Goal: Find specific page/section: Find specific page/section

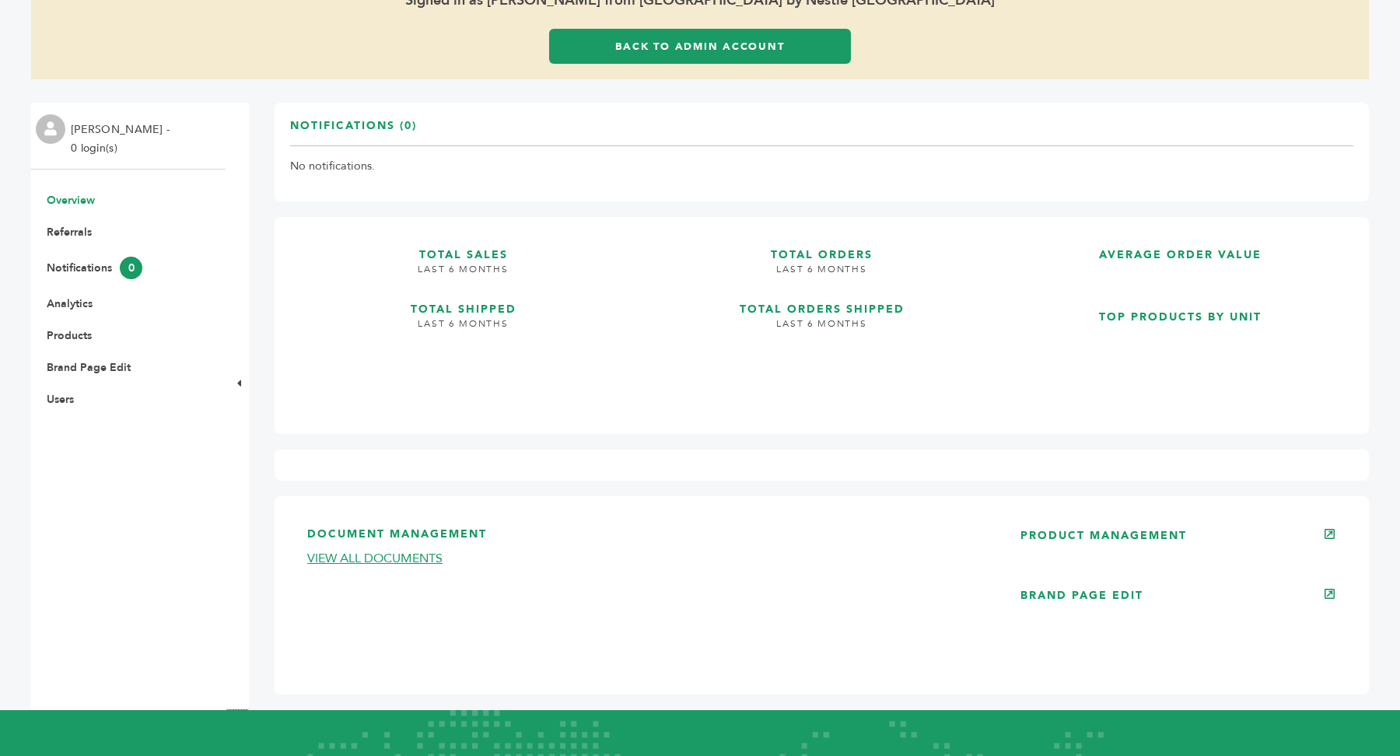
scroll to position [198, 0]
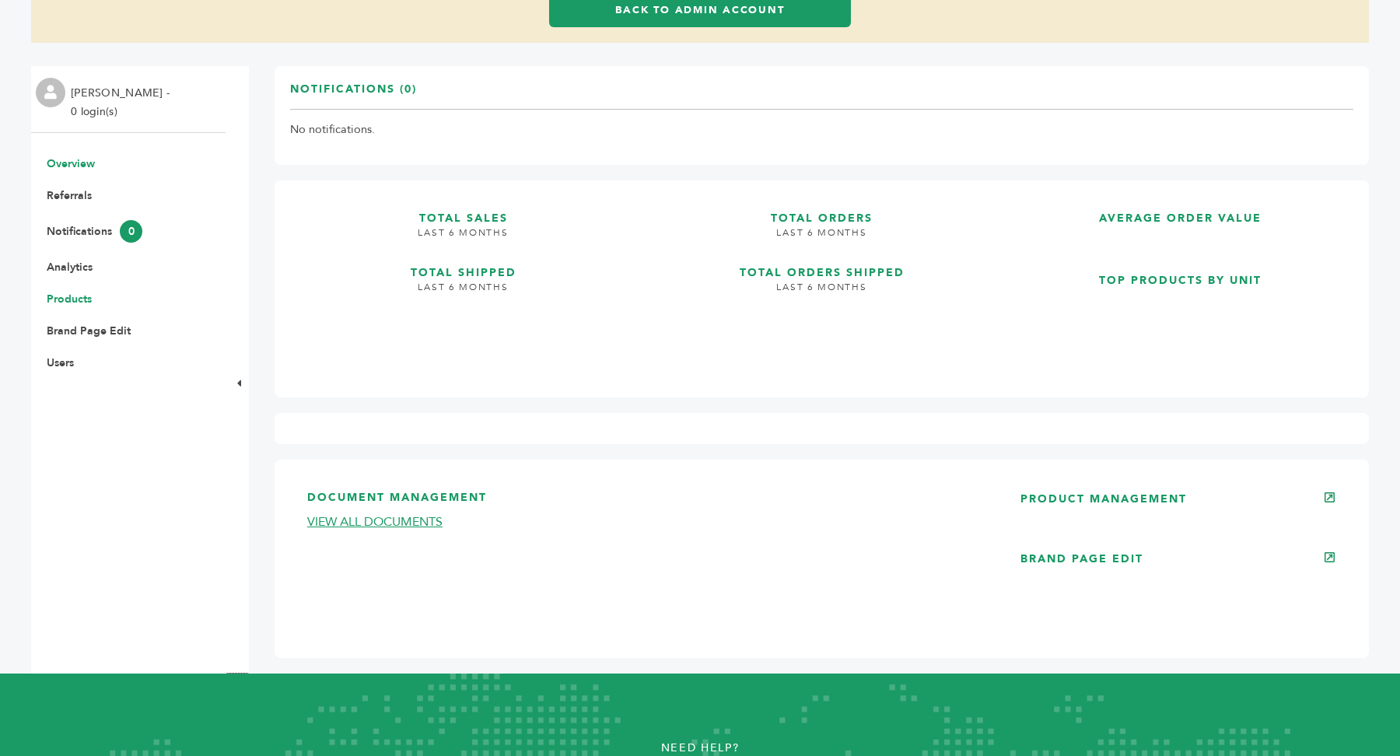
click at [84, 301] on link "Products" at bounding box center [69, 299] width 45 height 15
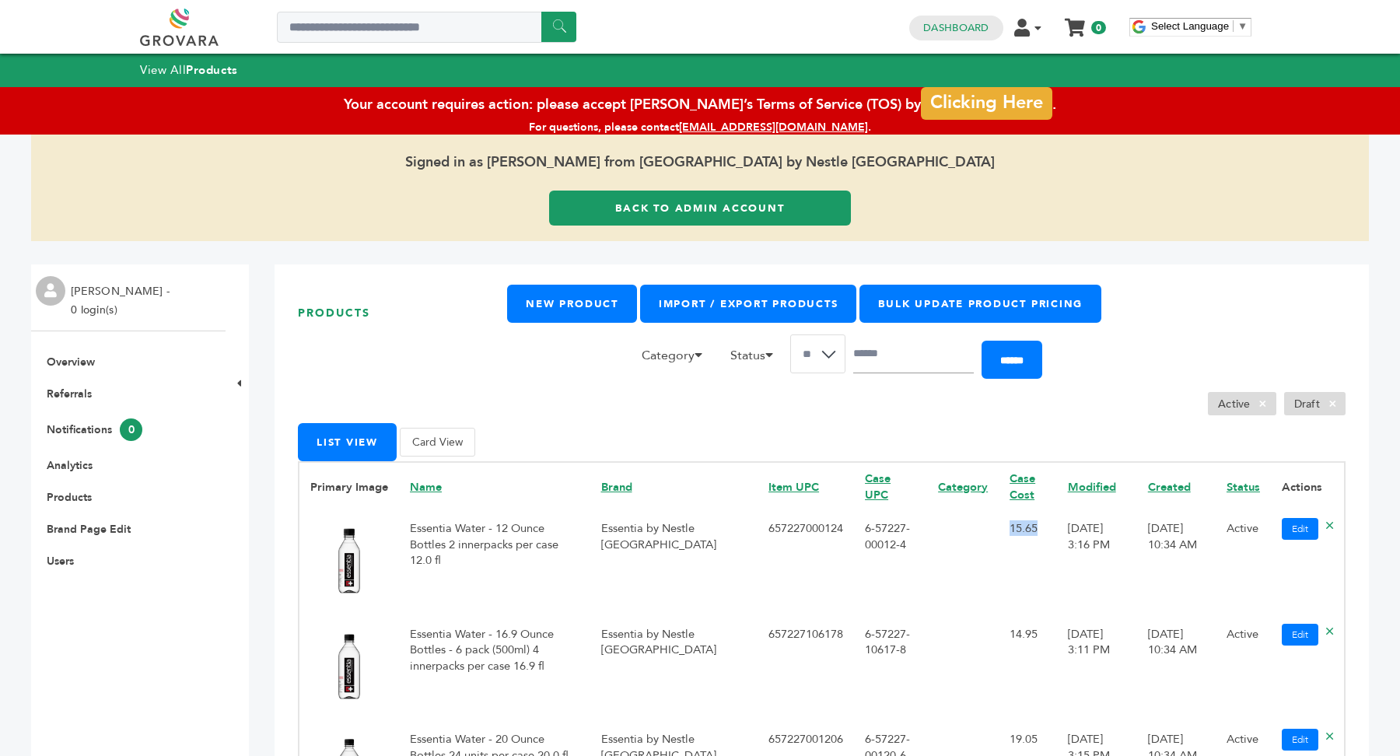
drag, startPoint x: 989, startPoint y: 527, endPoint x: 1021, endPoint y: 531, distance: 32.9
click at [1021, 531] on td "15.65" at bounding box center [1028, 562] width 58 height 105
copy td "15.65"
click at [763, 530] on td "657227000124" at bounding box center [806, 562] width 96 height 105
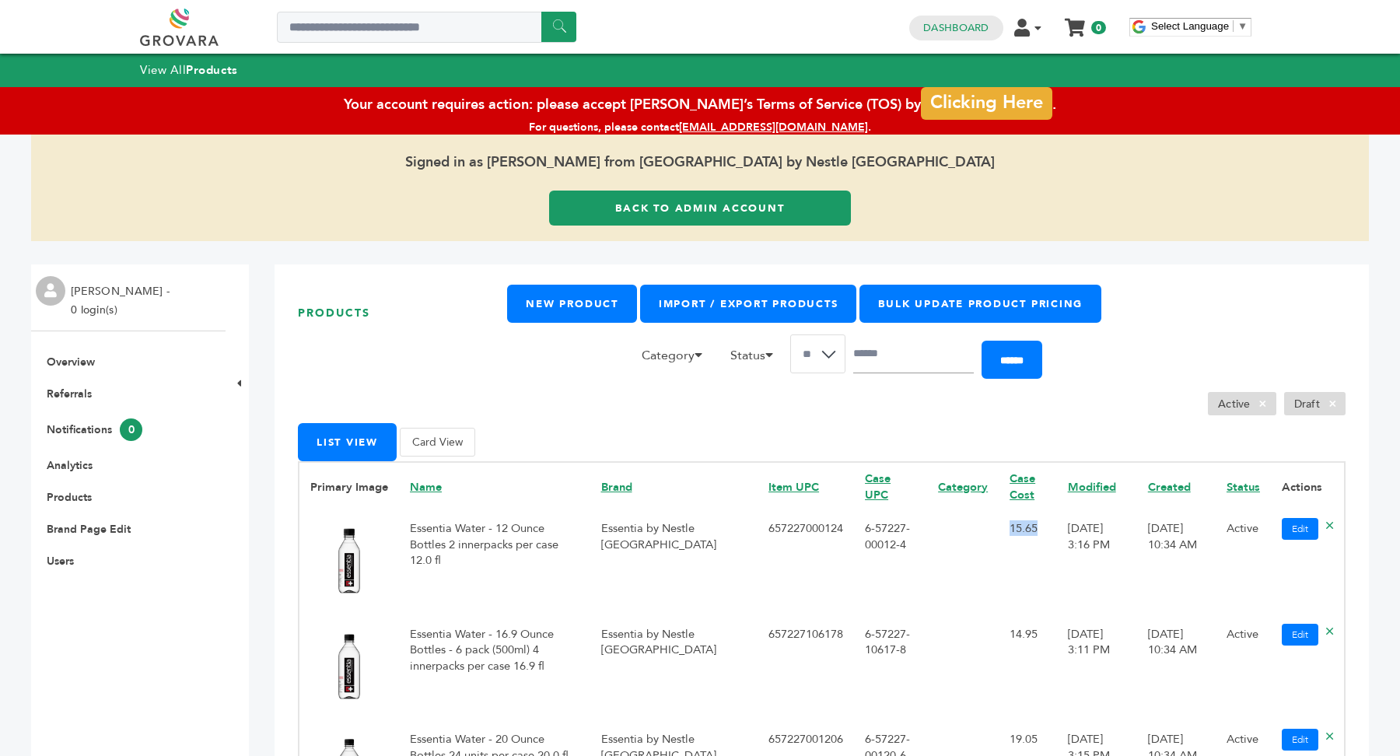
drag, startPoint x: 986, startPoint y: 531, endPoint x: 1017, endPoint y: 531, distance: 30.3
click at [1017, 531] on td "15.65" at bounding box center [1028, 562] width 58 height 105
copy td "15.65"
click at [655, 208] on link "Back to Admin Account" at bounding box center [700, 208] width 302 height 35
click at [384, 26] on input "Search a product or brand..." at bounding box center [427, 27] width 300 height 31
